Goal: Transaction & Acquisition: Purchase product/service

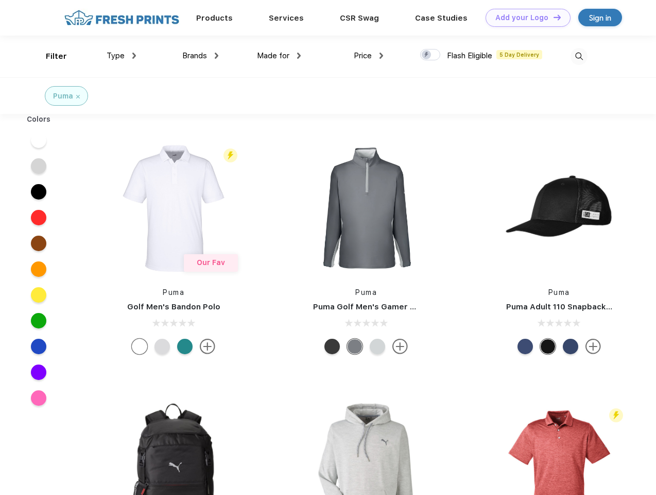
click at [525, 18] on link "Add your Logo Design Tool" at bounding box center [528, 18] width 85 height 18
click at [0, 0] on div "Design Tool" at bounding box center [0, 0] width 0 height 0
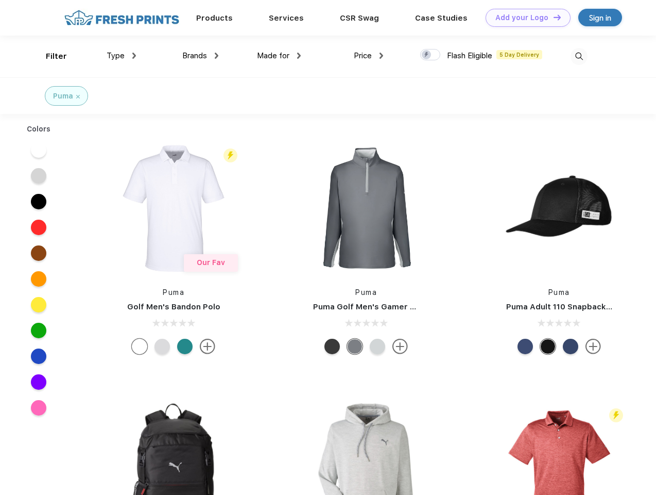
click at [553, 17] on link "Add your Logo Design Tool" at bounding box center [528, 18] width 85 height 18
click at [49, 56] on div "Filter" at bounding box center [56, 56] width 21 height 12
click at [122, 56] on span "Type" at bounding box center [116, 55] width 18 height 9
click at [200, 56] on span "Brands" at bounding box center [194, 55] width 25 height 9
click at [279, 56] on span "Made for" at bounding box center [273, 55] width 32 height 9
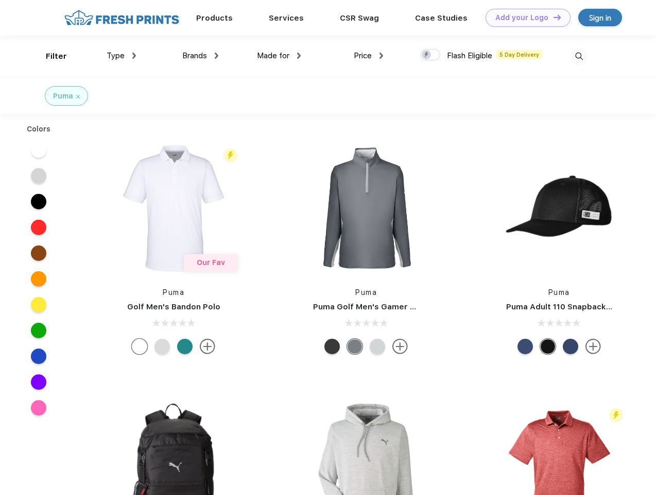
click at [369, 56] on span "Price" at bounding box center [363, 55] width 18 height 9
click at [431, 55] on div at bounding box center [430, 54] width 20 height 11
click at [427, 55] on input "checkbox" at bounding box center [423, 51] width 7 height 7
click at [579, 56] on img at bounding box center [579, 56] width 17 height 17
